Goal: Information Seeking & Learning: Understand process/instructions

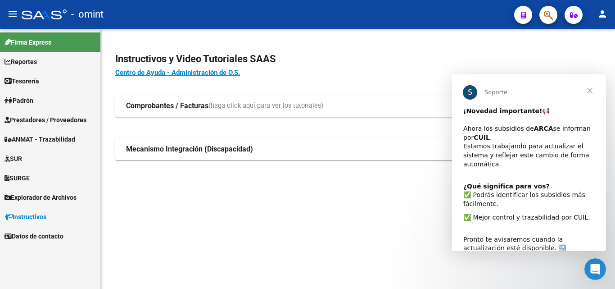
click at [593, 87] on span "Cerrar" at bounding box center [590, 90] width 32 height 32
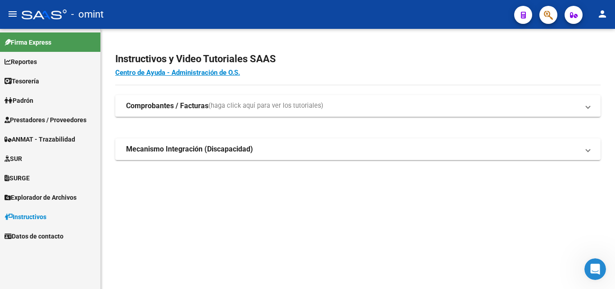
click at [27, 62] on span "Reportes" at bounding box center [21, 62] width 32 height 10
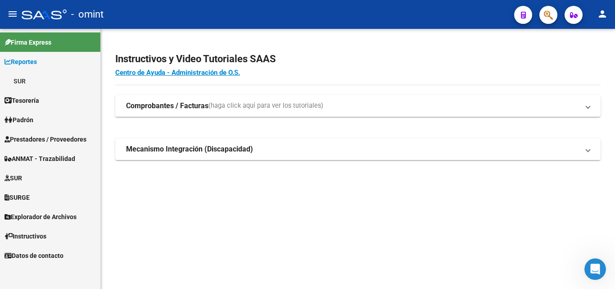
click at [22, 87] on link "SUR" at bounding box center [50, 80] width 100 height 19
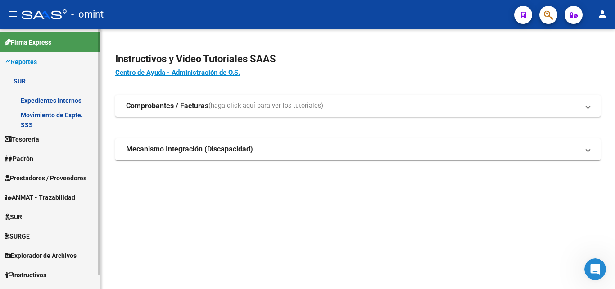
click at [32, 143] on span "Tesorería" at bounding box center [22, 139] width 35 height 10
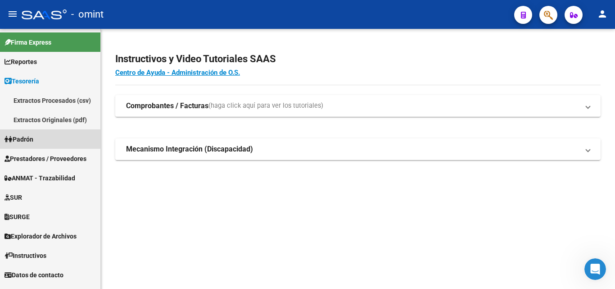
click at [27, 138] on span "Padrón" at bounding box center [19, 139] width 29 height 10
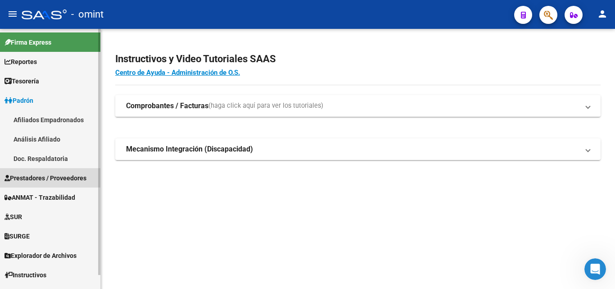
click at [65, 182] on span "Prestadores / Proveedores" at bounding box center [46, 178] width 82 height 10
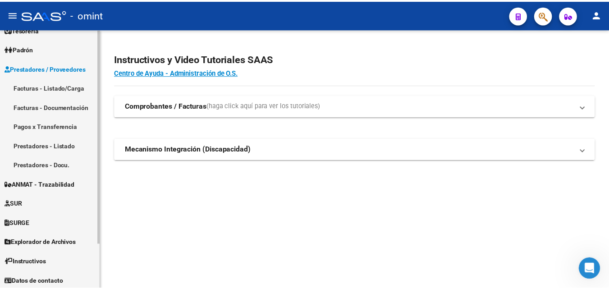
scroll to position [54, 0]
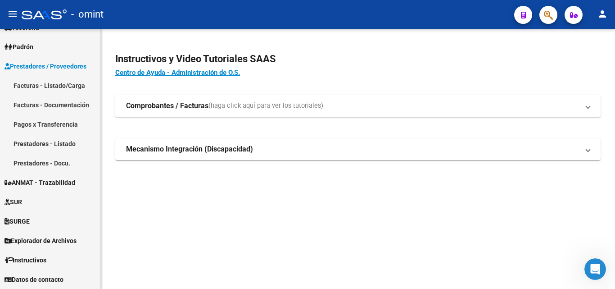
click at [581, 111] on mat-expansion-panel-header "Comprobantes / Facturas (haga click aquí para ver los tutoriales)" at bounding box center [358, 106] width 486 height 22
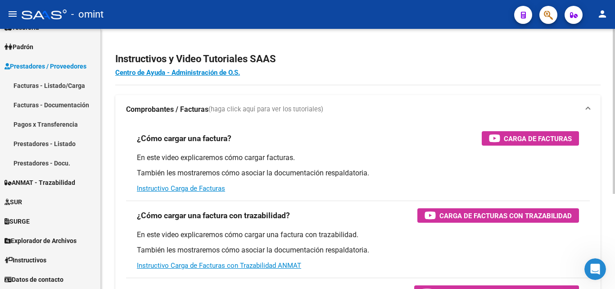
click at [118, 66] on h2 "Instructivos y Video Tutoriales SAAS" at bounding box center [358, 58] width 486 height 17
click at [18, 11] on button "menu" at bounding box center [13, 14] width 18 height 18
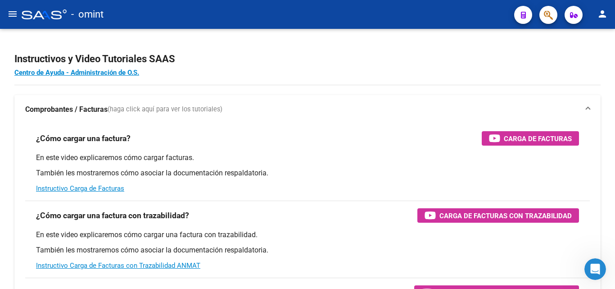
click at [604, 15] on mat-icon "person" at bounding box center [602, 14] width 11 height 11
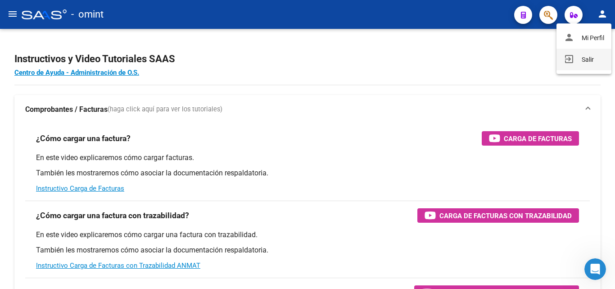
click at [588, 64] on button "exit_to_app Salir" at bounding box center [584, 60] width 55 height 22
